Goal: Find specific page/section: Find specific page/section

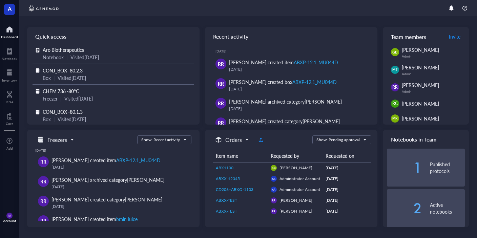
click at [1, 85] on div "A Dashboard Notebook Inventory DNA Core To pick up a draggable item, press the …" at bounding box center [9, 119] width 19 height 238
click at [5, 71] on div at bounding box center [9, 72] width 15 height 11
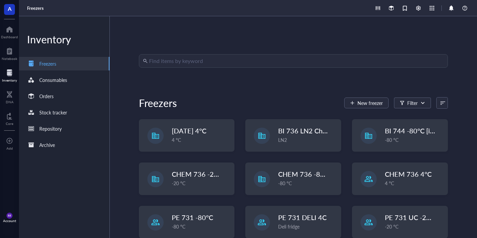
click at [186, 59] on input "search" at bounding box center [296, 61] width 295 height 13
click at [301, 37] on div "Find items by keyword Freezers New freezer Filter [DATE] 4°C 4 °C BI 736 LN2 Ch…" at bounding box center [293, 127] width 367 height 222
click at [14, 218] on div "RR Account" at bounding box center [9, 217] width 19 height 19
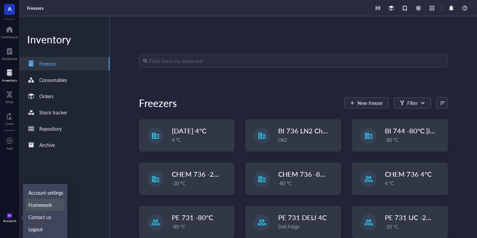
click at [46, 205] on link "Framework" at bounding box center [45, 205] width 39 height 12
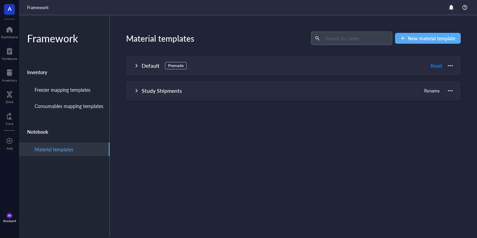
click at [188, 101] on div "Material templates New material template Default Premade Reset Name Quantity Or…" at bounding box center [293, 126] width 367 height 223
click at [136, 90] on div at bounding box center [136, 90] width 5 height 5
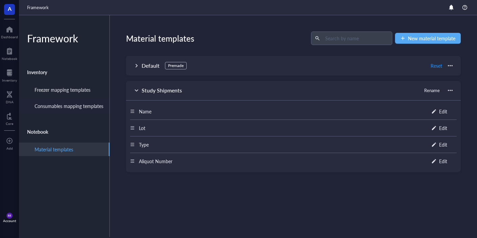
click at [85, 104] on div "Consumables mapping templates" at bounding box center [69, 105] width 69 height 7
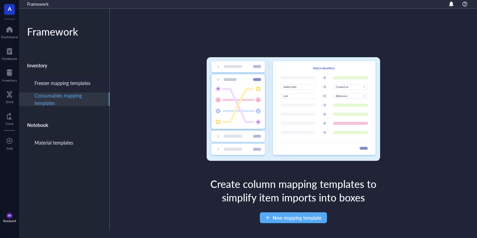
click at [87, 87] on div "Freezer mapping templates" at bounding box center [64, 83] width 90 height 14
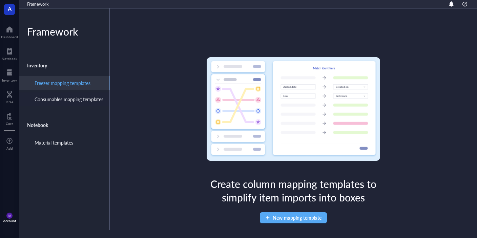
click at [67, 103] on div "Consumables mapping templates" at bounding box center [64, 99] width 90 height 14
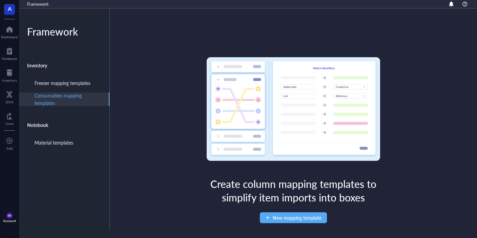
click at [54, 67] on div "Inventory" at bounding box center [64, 65] width 90 height 16
click at [35, 64] on div "Inventory" at bounding box center [64, 65] width 90 height 16
click at [51, 123] on div "Notebook" at bounding box center [64, 125] width 90 height 16
click at [49, 140] on div "Material templates" at bounding box center [54, 142] width 39 height 7
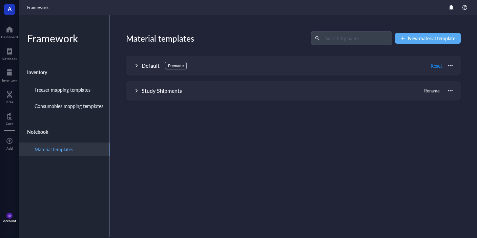
click at [133, 93] on div "Study Shipments Rename" at bounding box center [293, 91] width 335 height 20
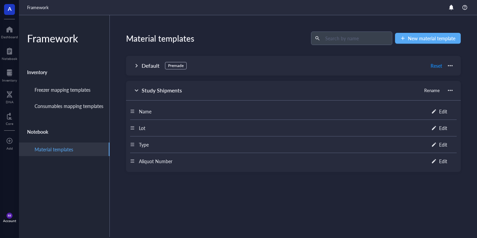
click at [133, 67] on div "Default Premade Reset" at bounding box center [293, 66] width 335 height 20
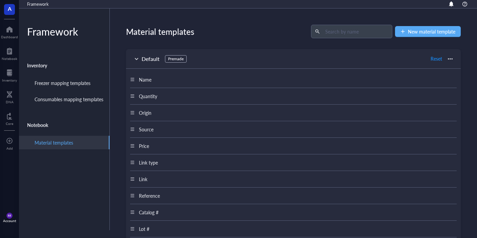
click at [183, 55] on div "Default Premade Reset" at bounding box center [293, 59] width 335 height 20
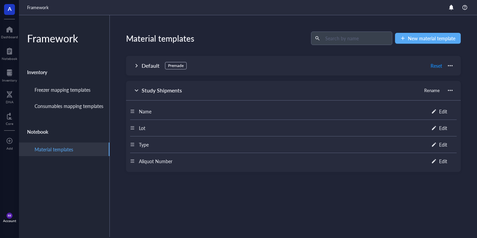
click at [456, 68] on div "Default Premade Reset" at bounding box center [293, 66] width 335 height 20
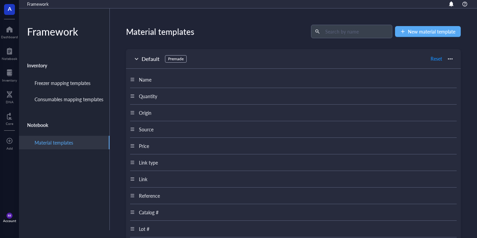
click at [445, 60] on span "Reset" at bounding box center [441, 59] width 22 height 11
click at [449, 60] on div at bounding box center [450, 59] width 5 height 5
click at [262, 64] on div "Default Premade Reset" at bounding box center [293, 59] width 335 height 20
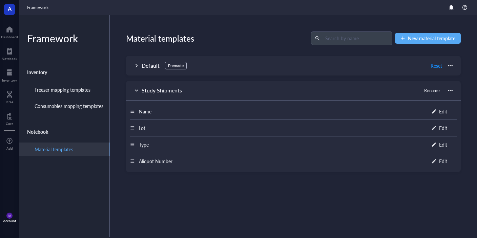
click at [133, 94] on div "Study Shipments Rename" at bounding box center [293, 91] width 335 height 20
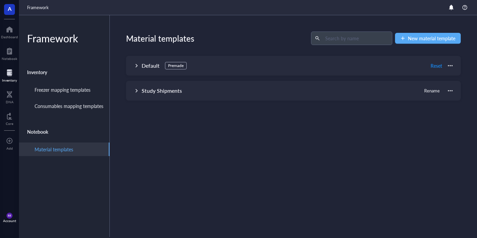
click at [6, 76] on div at bounding box center [9, 72] width 15 height 11
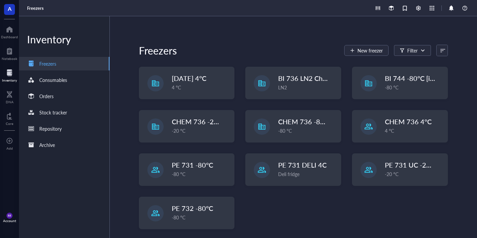
scroll to position [53, 0]
click at [445, 54] on span at bounding box center [442, 50] width 11 height 11
click at [422, 64] on div "Recently created" at bounding box center [424, 62] width 33 height 6
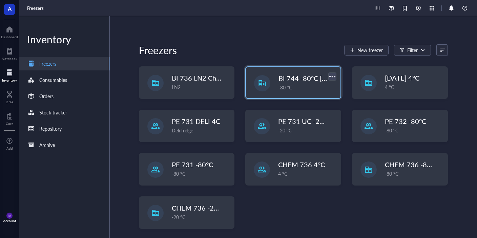
click at [333, 80] on div at bounding box center [332, 76] width 10 height 10
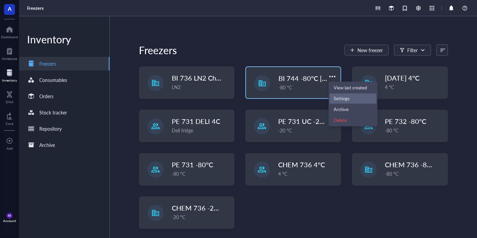
click at [352, 99] on div "Settings" at bounding box center [353, 98] width 39 height 6
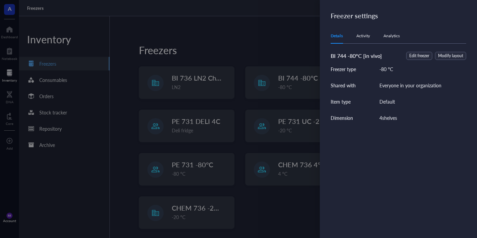
click at [384, 41] on div "Details Activity Analytics" at bounding box center [398, 35] width 135 height 15
click at [357, 29] on div "Details Activity Analytics" at bounding box center [398, 35] width 135 height 15
click at [284, 76] on div at bounding box center [238, 119] width 477 height 238
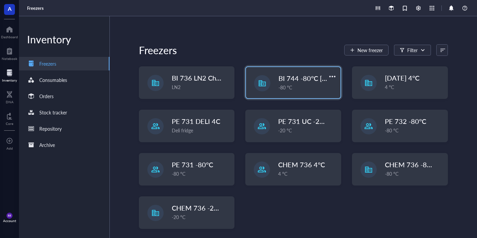
click at [277, 80] on div "BI 744 -80°C [in vivo] -80 °C" at bounding box center [293, 82] width 94 height 31
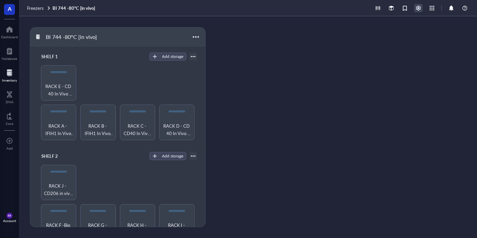
click at [417, 11] on div at bounding box center [418, 7] width 7 height 7
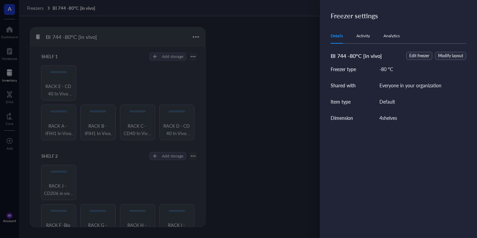
click at [378, 43] on div "Details Activity Analytics" at bounding box center [398, 35] width 135 height 15
click at [368, 39] on div "Activity" at bounding box center [363, 36] width 14 height 7
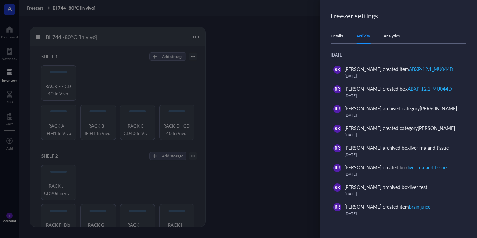
click at [288, 75] on div at bounding box center [238, 119] width 477 height 238
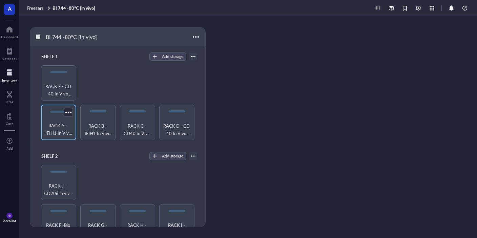
click at [55, 127] on span "RACK A - IFIH1 In Vivo Studies" at bounding box center [58, 129] width 28 height 15
click at [71, 110] on div at bounding box center [69, 113] width 10 height 10
click at [92, 125] on div "Settings" at bounding box center [85, 124] width 16 height 6
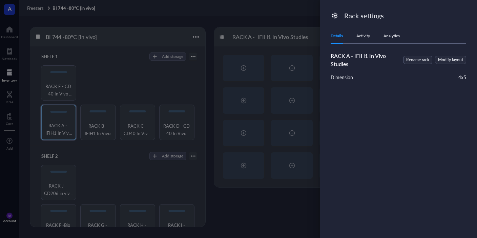
click at [366, 33] on div "Activity" at bounding box center [363, 36] width 14 height 7
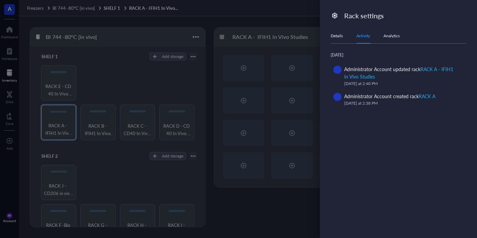
click at [332, 41] on div "Details Activity Analytics" at bounding box center [398, 35] width 135 height 15
click at [233, 65] on div at bounding box center [238, 119] width 477 height 238
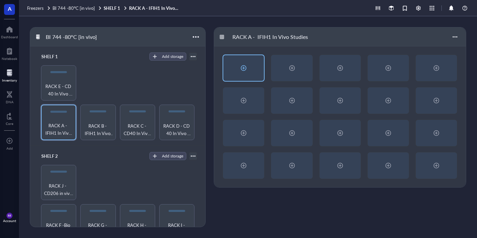
click at [239, 69] on div at bounding box center [243, 68] width 11 height 11
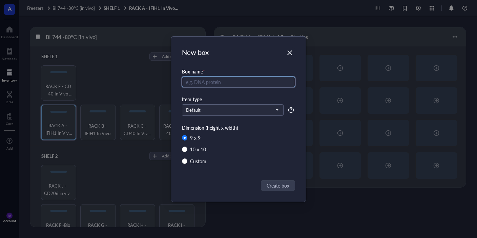
radio input "false"
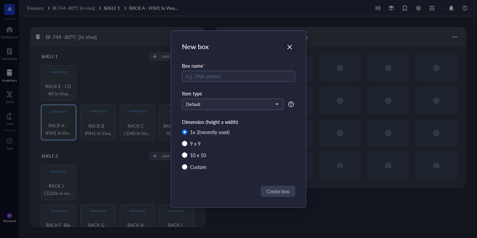
click at [291, 46] on icon "Close" at bounding box center [289, 47] width 5 height 5
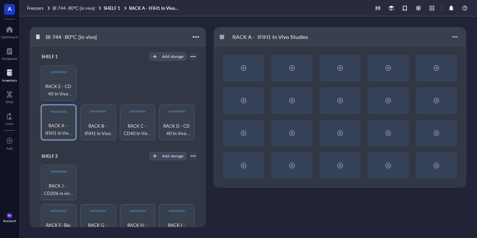
click at [10, 77] on div at bounding box center [9, 72] width 15 height 11
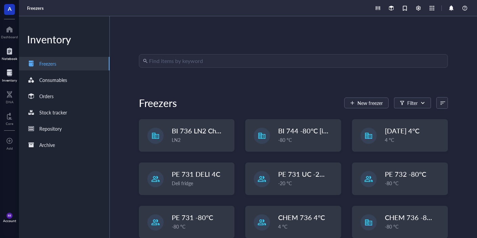
scroll to position [53, 0]
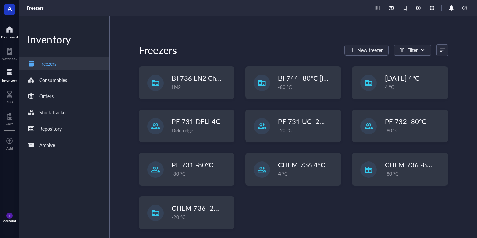
click at [11, 31] on div at bounding box center [9, 29] width 17 height 11
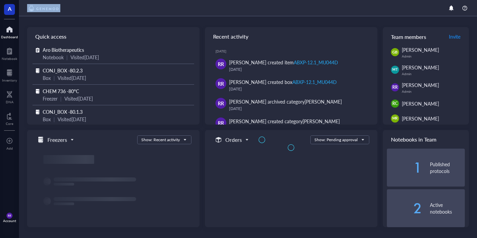
drag, startPoint x: 26, startPoint y: 198, endPoint x: 1, endPoint y: 222, distance: 34.7
click at [19, 221] on div "Quick access Aro Biotherapeutics Notebook | Visited [DATE] CONJ_BOX -80.2.3 Box…" at bounding box center [248, 127] width 458 height 222
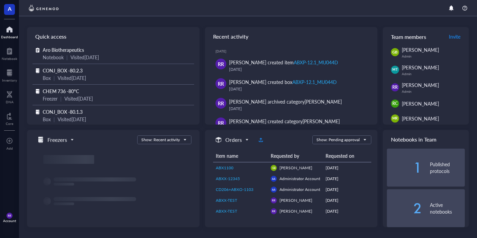
click at [0, 222] on div "RR Account" at bounding box center [9, 217] width 19 height 19
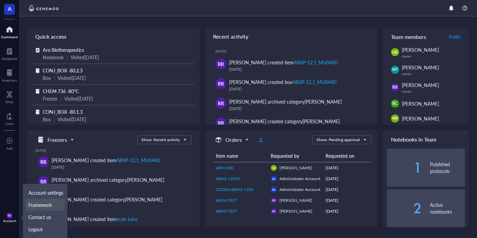
click at [56, 203] on link "Framework" at bounding box center [45, 205] width 39 height 12
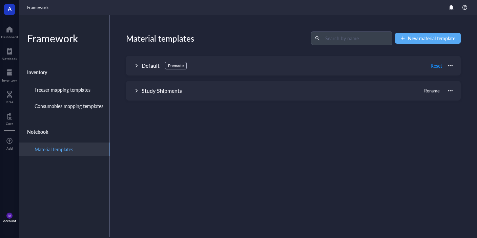
click at [70, 150] on div "Material templates" at bounding box center [54, 149] width 39 height 7
click at [65, 104] on div "Consumables mapping templates" at bounding box center [69, 105] width 69 height 7
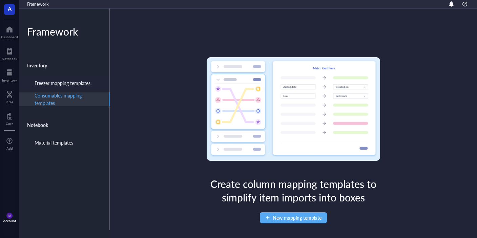
click at [66, 87] on div "Freezer mapping templates" at bounding box center [64, 83] width 90 height 14
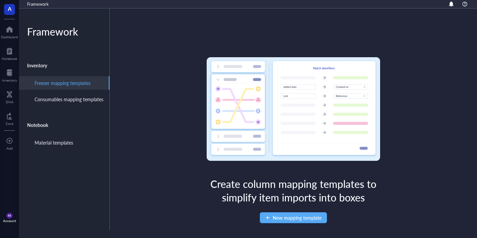
click at [38, 66] on div "Inventory" at bounding box center [64, 65] width 90 height 16
click at [68, 142] on div "Material templates" at bounding box center [54, 142] width 39 height 7
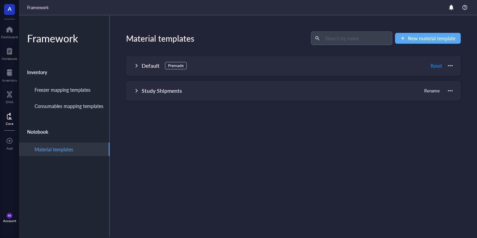
click at [11, 121] on div at bounding box center [9, 116] width 7 height 11
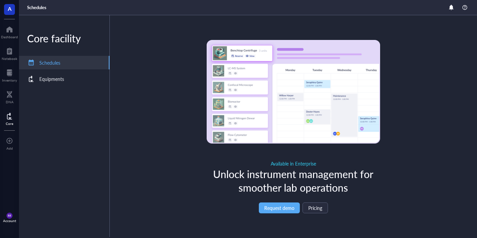
click at [5, 216] on div "RR Account" at bounding box center [9, 217] width 19 height 19
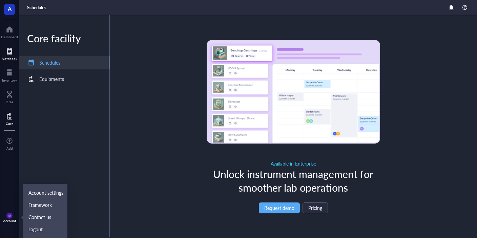
click at [14, 51] on div at bounding box center [10, 51] width 16 height 11
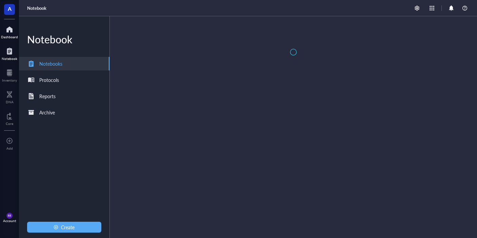
click at [13, 29] on div at bounding box center [9, 29] width 17 height 11
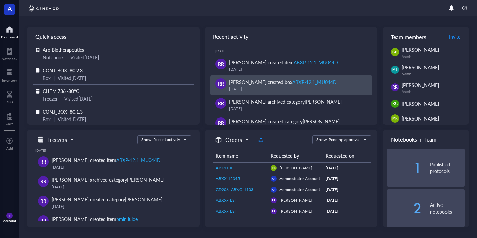
click at [320, 82] on div "ABXP-12.1_MU044D" at bounding box center [314, 82] width 44 height 7
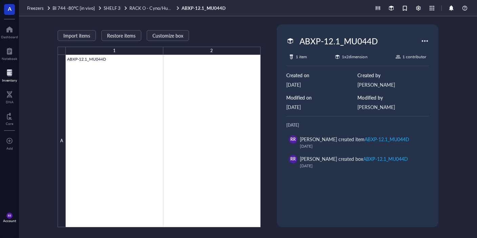
click at [422, 44] on div at bounding box center [424, 41] width 11 height 11
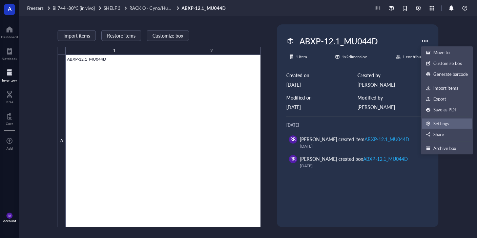
click at [445, 123] on div "Settings" at bounding box center [441, 124] width 16 height 6
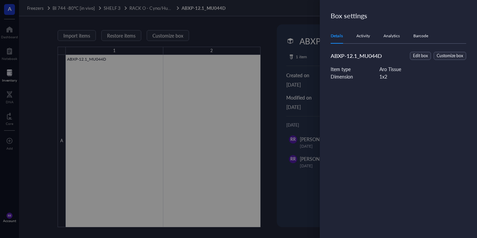
click at [313, 72] on div at bounding box center [238, 119] width 477 height 238
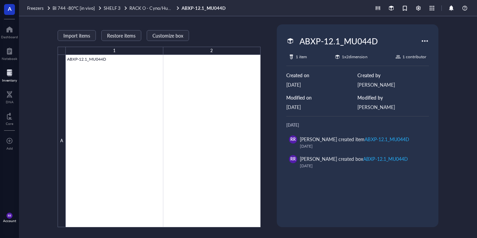
click at [423, 42] on div at bounding box center [424, 41] width 11 height 11
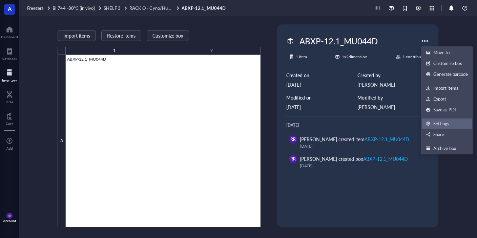
click at [442, 121] on div "Settings" at bounding box center [441, 124] width 16 height 6
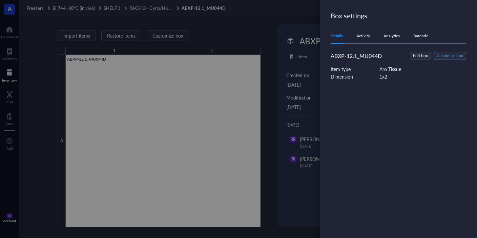
click at [460, 56] on span "Customize box" at bounding box center [450, 56] width 26 height 6
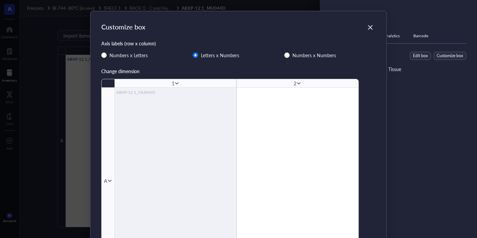
click at [369, 24] on div "Close" at bounding box center [370, 27] width 11 height 11
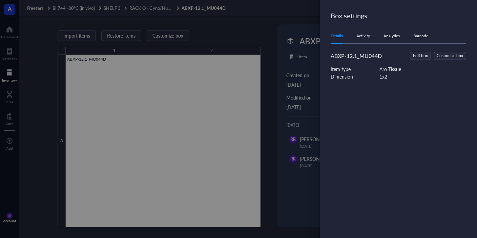
drag, startPoint x: 240, startPoint y: 94, endPoint x: 235, endPoint y: 97, distance: 5.3
click at [239, 95] on div at bounding box center [238, 119] width 477 height 238
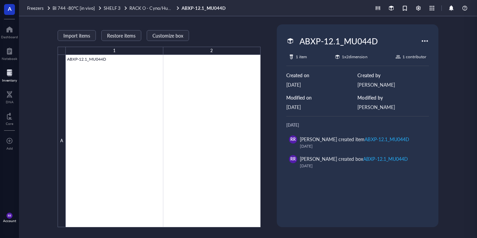
click at [213, 103] on div at bounding box center [163, 141] width 195 height 172
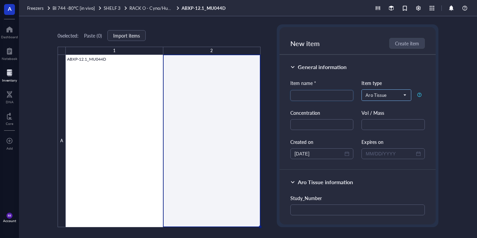
click at [398, 94] on span "Aro Tissue" at bounding box center [385, 95] width 40 height 6
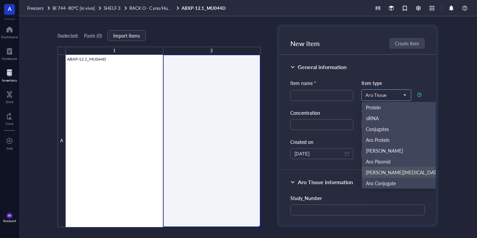
scroll to position [21, 0]
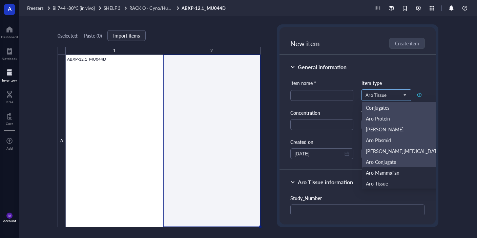
click at [388, 171] on div "Aro Mammalian" at bounding box center [382, 172] width 33 height 7
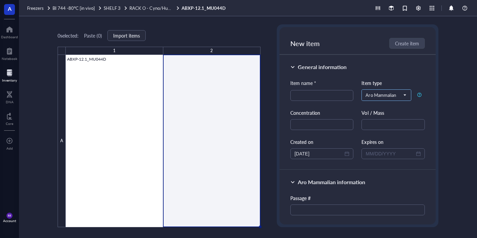
click at [403, 94] on span "Aro Mammalian" at bounding box center [385, 95] width 40 height 6
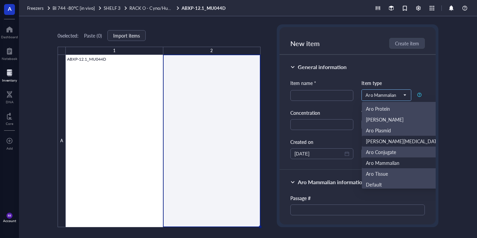
scroll to position [51, 0]
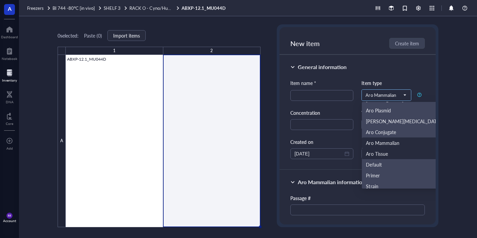
click at [392, 152] on div "Aro Tissue" at bounding box center [403, 153] width 75 height 7
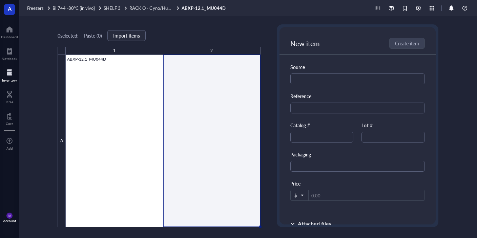
scroll to position [577, 0]
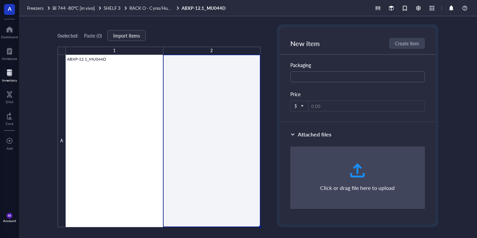
click at [38, 138] on div "0 selected: Paste ( 0 ) Import items 1 2 A ABXP-12.1_MU044D ABXP-12.1_MU044D 1 …" at bounding box center [248, 127] width 458 height 222
click at [34, 105] on div "0 selected: Paste ( 0 ) Import items 1 2 A ABXP-12.1_MU044D ABXP-12.1_MU044D 1 …" at bounding box center [248, 127] width 458 height 222
click at [7, 73] on div at bounding box center [9, 72] width 15 height 11
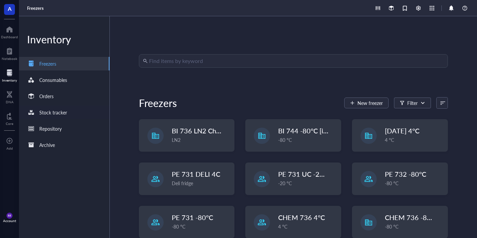
click at [31, 112] on div at bounding box center [31, 112] width 11 height 11
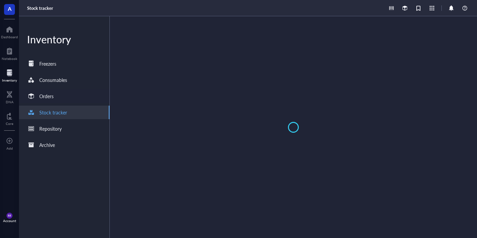
click at [62, 97] on div "Orders" at bounding box center [64, 96] width 90 height 14
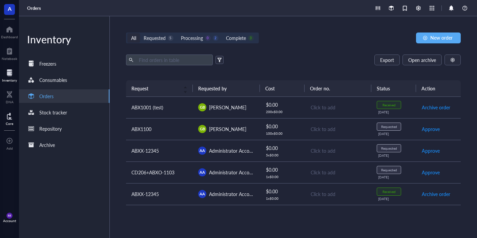
click at [13, 109] on div "Core" at bounding box center [9, 118] width 19 height 19
click at [12, 114] on div at bounding box center [9, 116] width 7 height 11
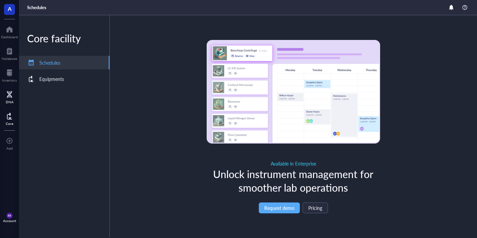
click at [3, 89] on div "DNA" at bounding box center [9, 96] width 19 height 19
click at [12, 102] on div "DNA" at bounding box center [10, 102] width 8 height 4
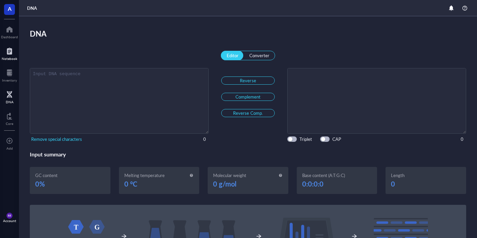
click at [10, 56] on div at bounding box center [10, 51] width 16 height 11
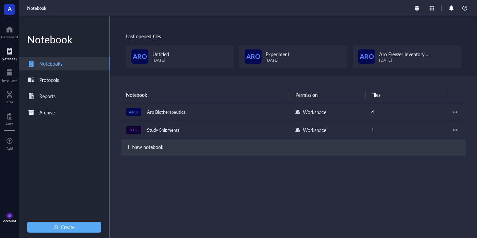
click at [10, 45] on div "Notebook" at bounding box center [9, 53] width 19 height 19
click at [15, 29] on div at bounding box center [9, 29] width 17 height 11
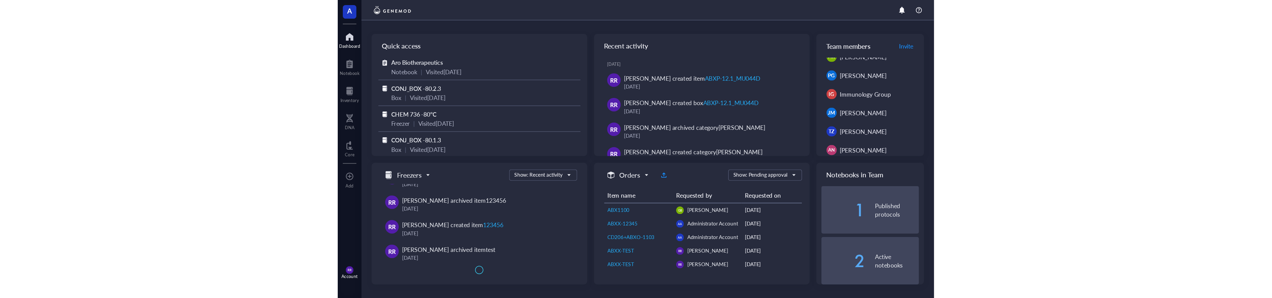
scroll to position [81, 0]
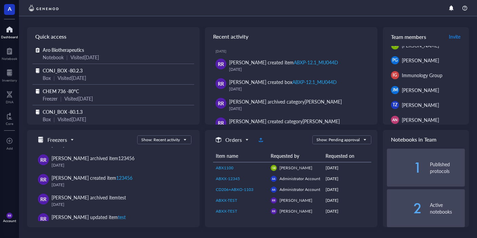
click at [13, 224] on div "RR Account" at bounding box center [9, 217] width 19 height 19
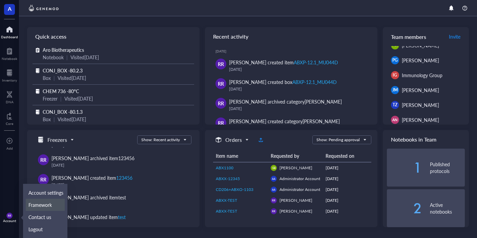
click at [50, 205] on link "Framework" at bounding box center [45, 205] width 39 height 12
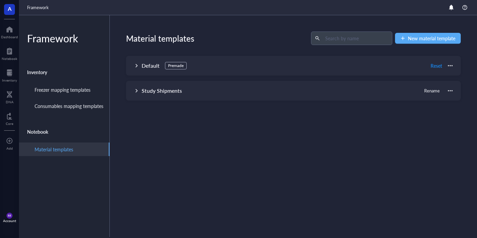
click at [133, 93] on div "Study Shipments Rename" at bounding box center [293, 91] width 335 height 20
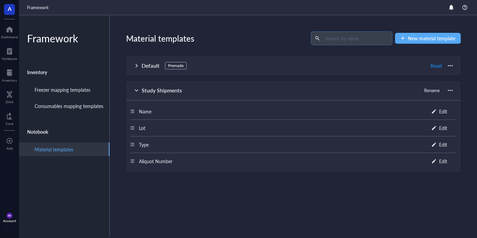
click at [380, 35] on input "text" at bounding box center [352, 38] width 60 height 10
click at [66, 41] on div "Framework" at bounding box center [64, 38] width 90 height 14
click at [48, 10] on span "Framework" at bounding box center [38, 7] width 22 height 6
drag, startPoint x: 46, startPoint y: 9, endPoint x: 51, endPoint y: 6, distance: 5.3
click at [48, 9] on span "Framework" at bounding box center [38, 7] width 22 height 6
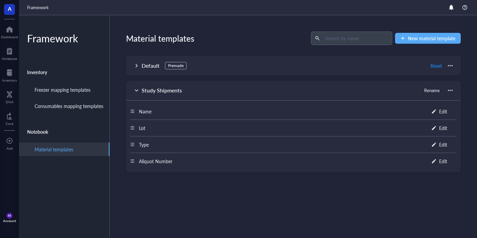
click at [42, 12] on div "Framework" at bounding box center [248, 7] width 458 height 15
click at [37, 73] on div "Inventory" at bounding box center [64, 72] width 90 height 16
click at [58, 104] on div "Consumables mapping templates" at bounding box center [69, 105] width 69 height 7
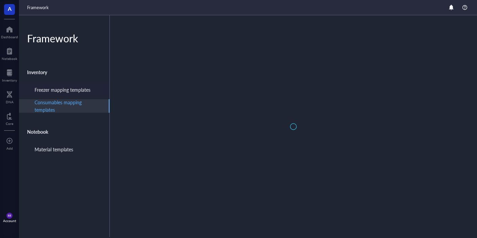
click at [63, 95] on div "Framework Inventory Freezer mapping templates Consumables mapping templates Not…" at bounding box center [64, 126] width 91 height 222
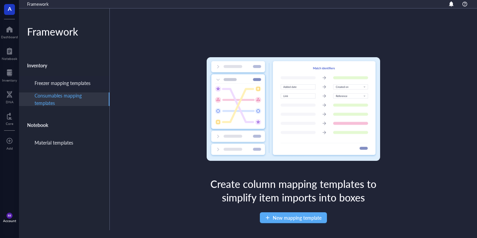
click at [71, 85] on div "Freezer mapping templates" at bounding box center [63, 82] width 56 height 7
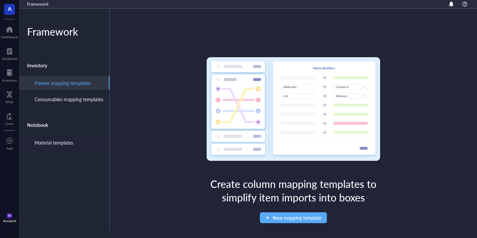
click at [64, 142] on div "Material templates" at bounding box center [54, 142] width 39 height 7
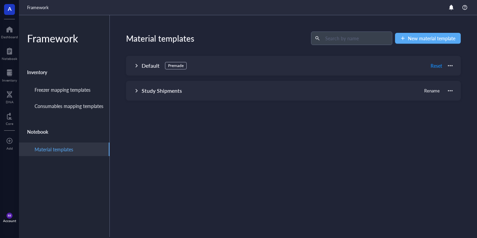
drag, startPoint x: 343, startPoint y: 31, endPoint x: 347, endPoint y: 34, distance: 4.8
click at [347, 34] on span at bounding box center [351, 38] width 81 height 14
drag, startPoint x: 348, startPoint y: 38, endPoint x: 350, endPoint y: 35, distance: 3.9
click at [350, 36] on input "text" at bounding box center [352, 38] width 60 height 10
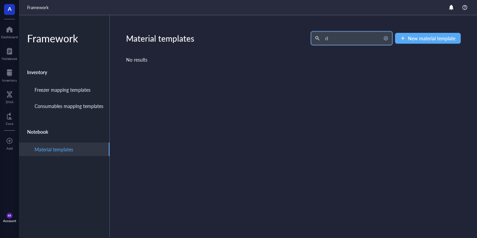
type input "r"
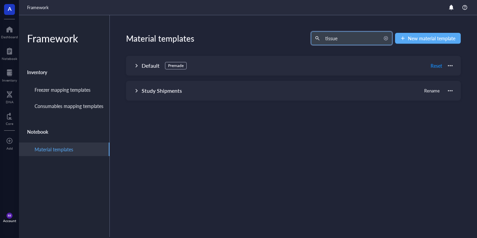
type input "tissue"
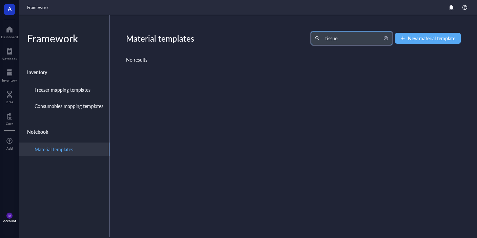
click at [300, 96] on div "Material templates tissue New material template No results" at bounding box center [293, 126] width 367 height 223
